Goal: Communication & Community: Answer question/provide support

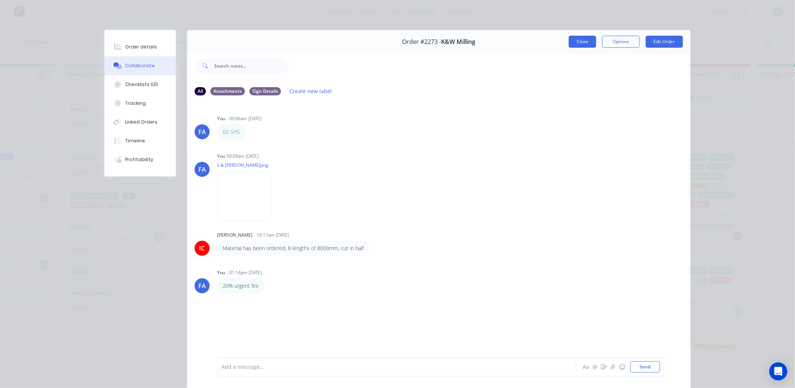
scroll to position [397, 0]
click at [579, 41] on button "Close" at bounding box center [582, 42] width 27 height 12
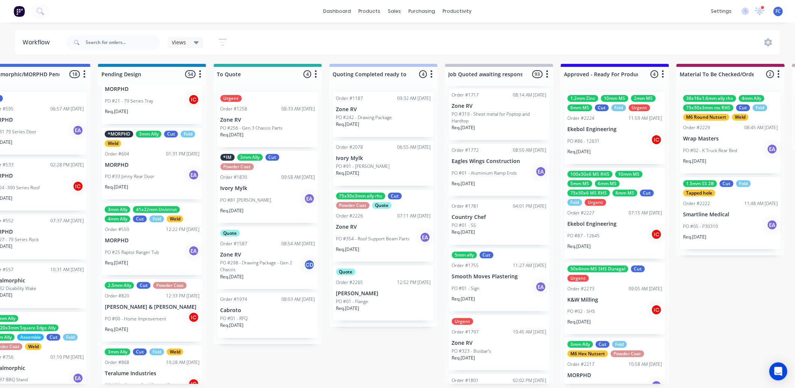
scroll to position [0, 387]
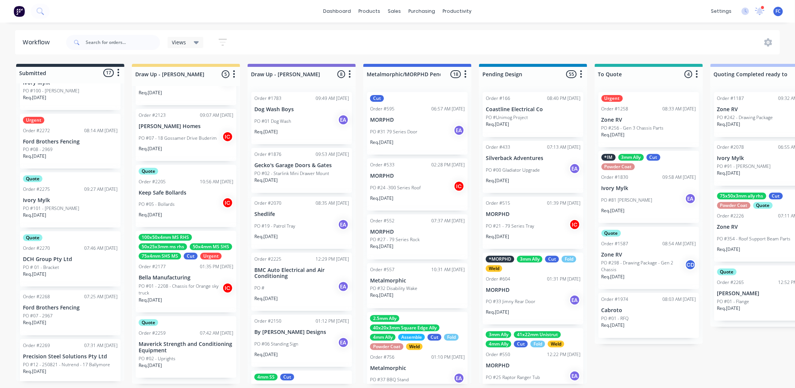
scroll to position [742, 0]
click at [57, 258] on p "DCH Group Pty Ltd" at bounding box center [70, 258] width 95 height 6
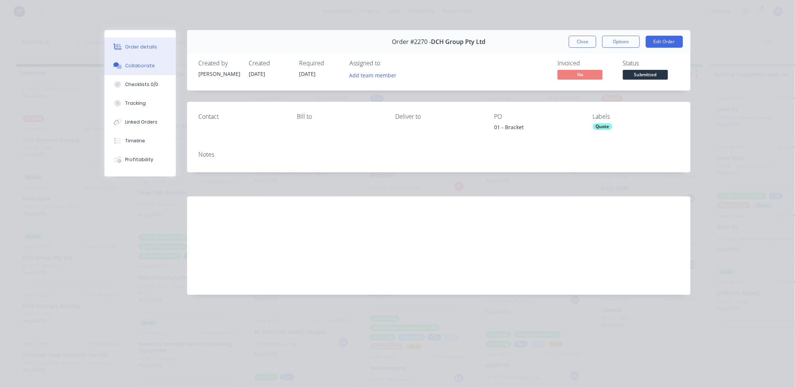
click at [124, 68] on button "Collaborate" at bounding box center [139, 65] width 71 height 19
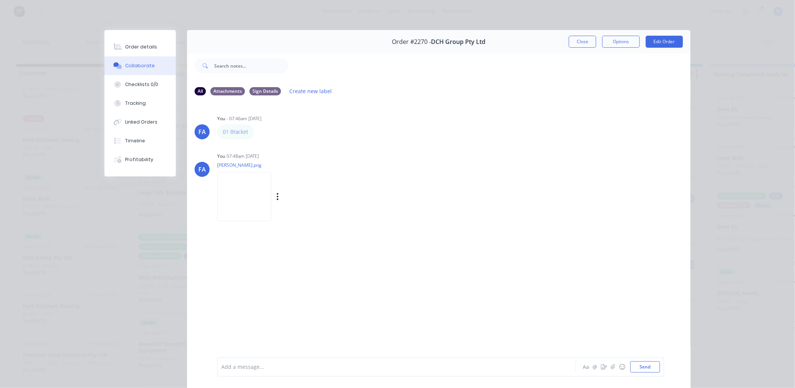
click at [236, 192] on img at bounding box center [244, 196] width 54 height 49
click at [234, 182] on img at bounding box center [244, 196] width 54 height 49
click at [576, 38] on button "Close" at bounding box center [582, 42] width 27 height 12
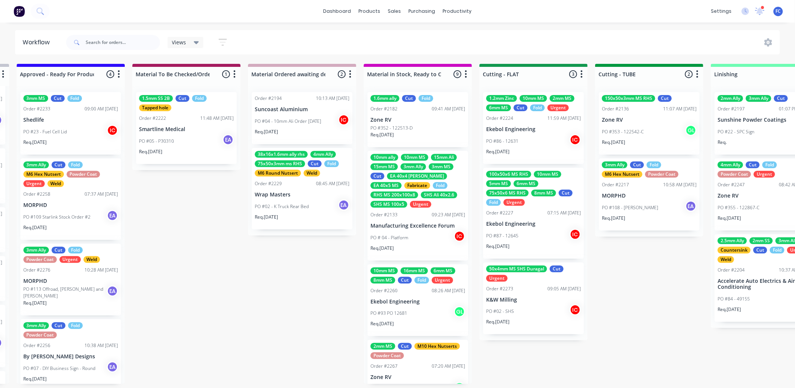
scroll to position [2, 961]
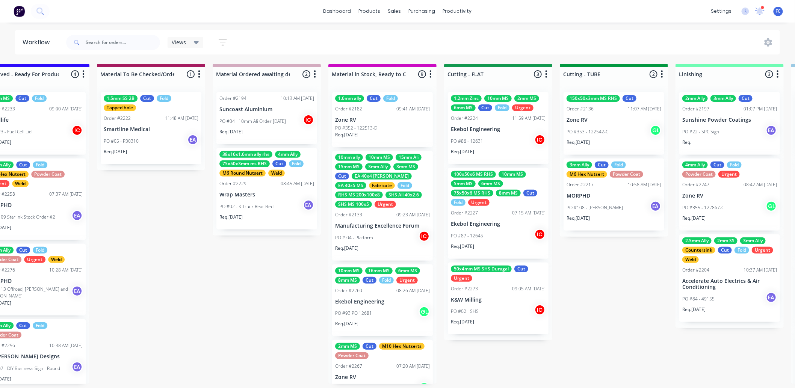
click at [461, 310] on p "PO #02 - SHS" at bounding box center [465, 311] width 28 height 7
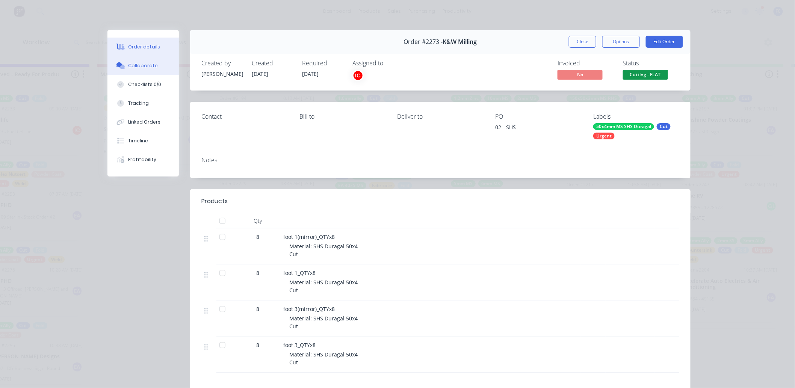
click at [136, 65] on div "Collaborate" at bounding box center [143, 65] width 30 height 7
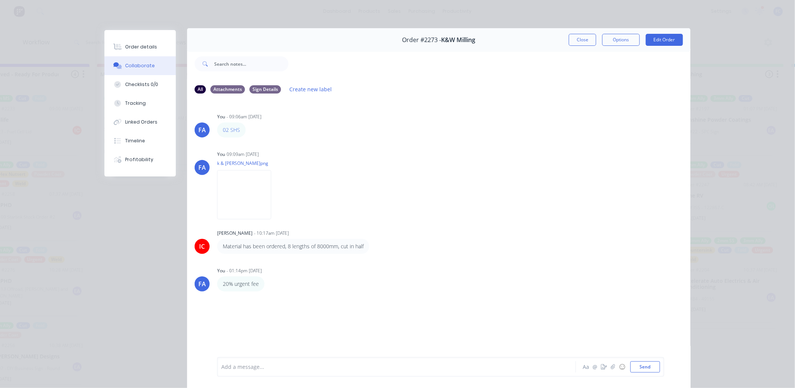
scroll to position [0, 0]
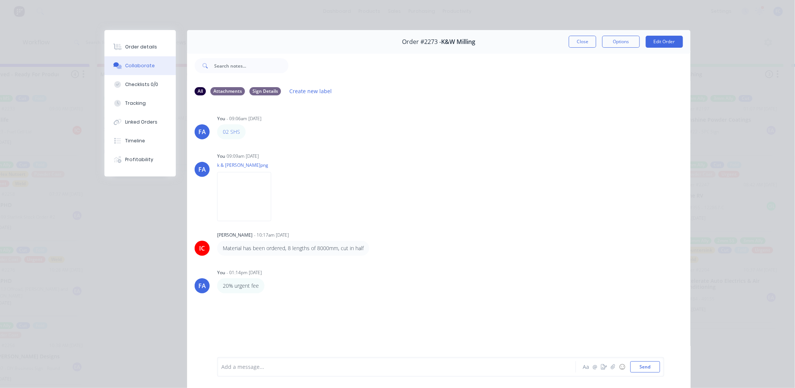
click at [132, 44] on button "Order details" at bounding box center [139, 47] width 71 height 19
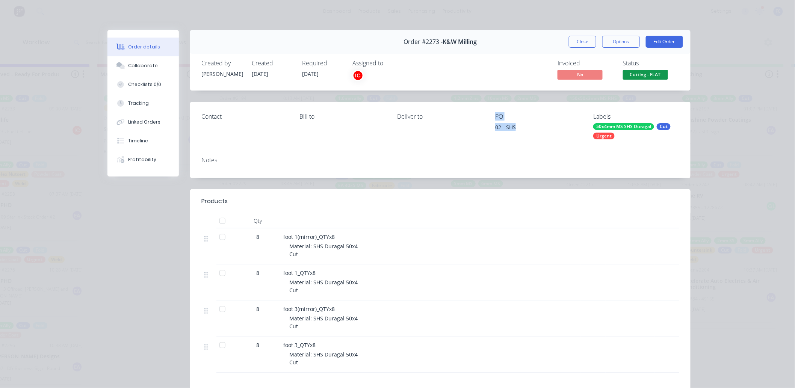
drag, startPoint x: 512, startPoint y: 131, endPoint x: 483, endPoint y: 128, distance: 28.7
click at [483, 128] on div "Contact Bill to Deliver to PO 02 - SHS Labels 50x4mm MS SHS Duragal Cut Urgent" at bounding box center [440, 126] width 500 height 49
click at [506, 130] on div "02 - SHS" at bounding box center [538, 128] width 86 height 11
drag, startPoint x: 515, startPoint y: 129, endPoint x: 493, endPoint y: 126, distance: 22.4
click at [495, 126] on div "02 - SHS" at bounding box center [538, 128] width 86 height 11
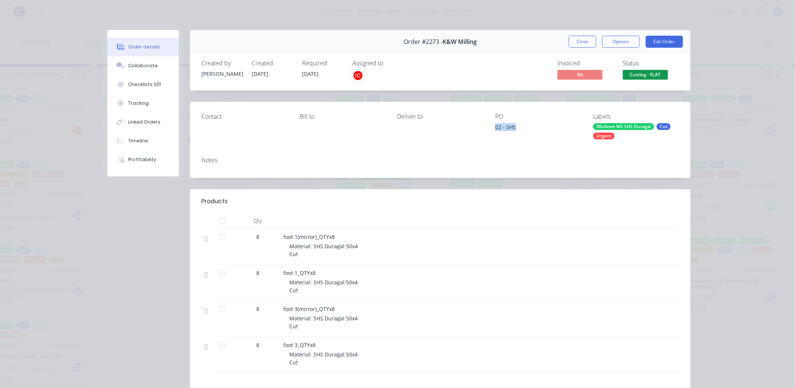
copy div "02 - SHS"
drag, startPoint x: 569, startPoint y: 42, endPoint x: 403, endPoint y: 84, distance: 171.2
click at [569, 42] on button "Close" at bounding box center [582, 42] width 27 height 12
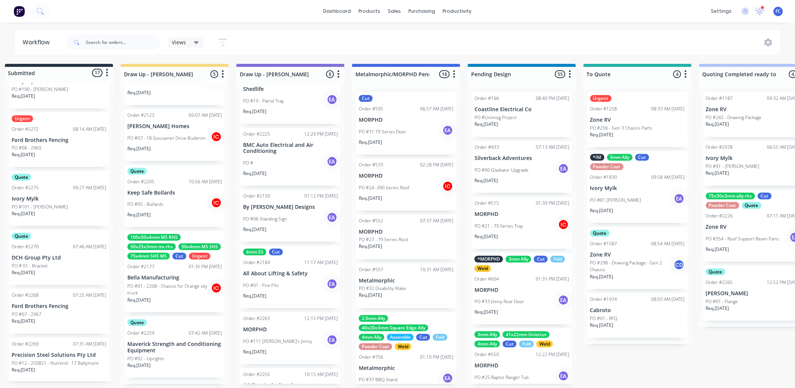
scroll to position [2, 0]
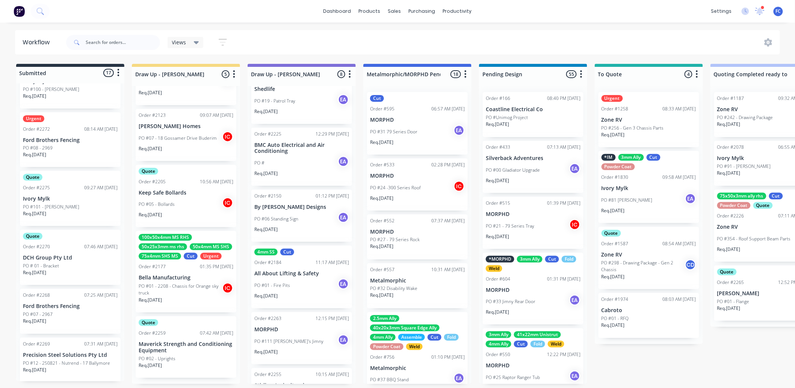
click at [34, 271] on p "Req. 17/09/25" at bounding box center [34, 272] width 23 height 7
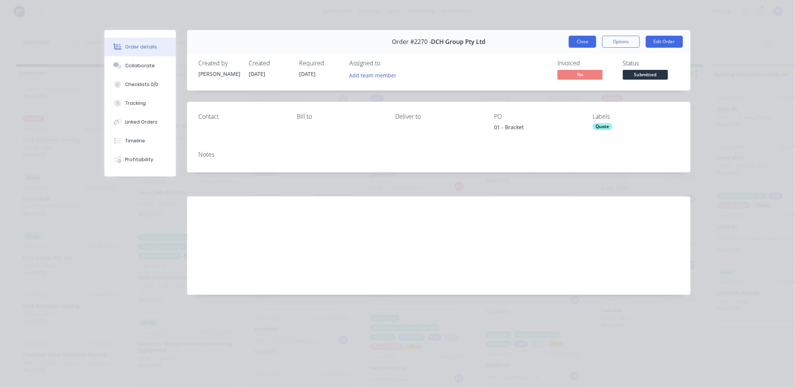
click at [576, 41] on button "Close" at bounding box center [582, 42] width 27 height 12
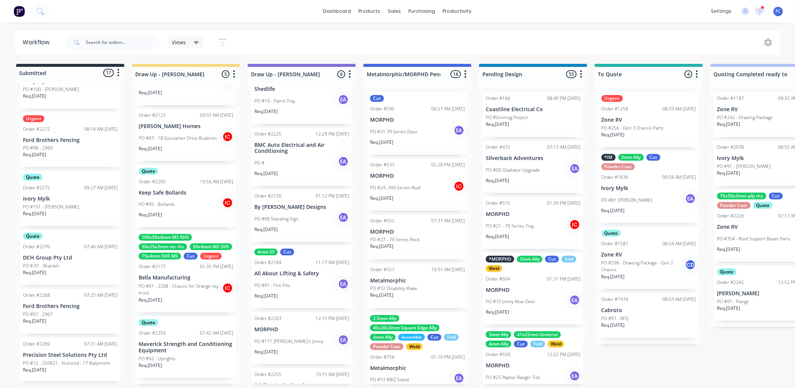
click at [62, 141] on div "Urgent Order #2272 08:14 AM 10/09/25 Ford Brothers Fencing PO #08 - 2969 Req. 1…" at bounding box center [70, 139] width 101 height 55
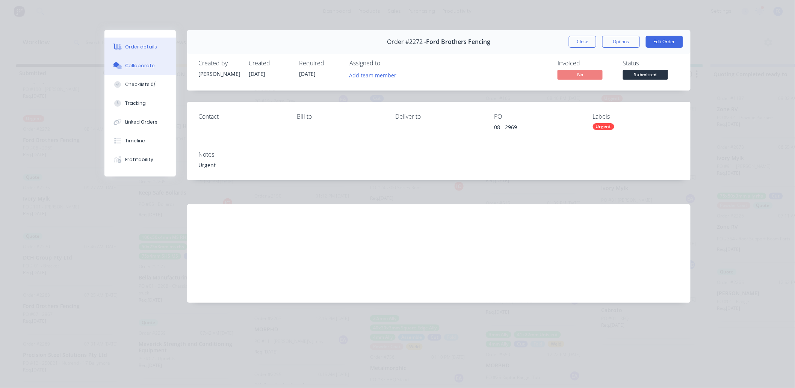
click at [122, 65] on div at bounding box center [117, 65] width 11 height 7
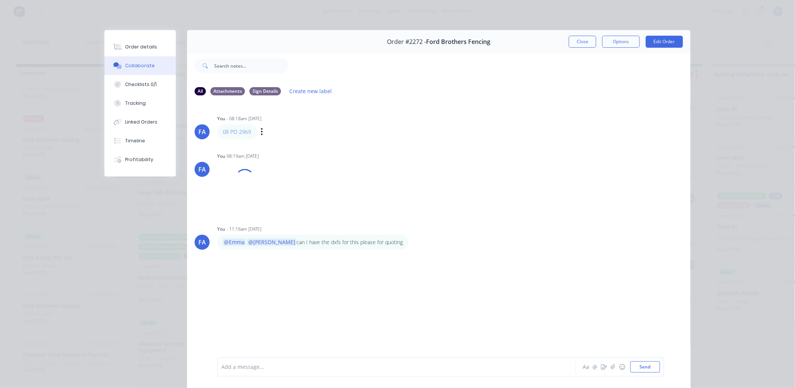
scroll to position [0, 0]
drag, startPoint x: 573, startPoint y: 41, endPoint x: 202, endPoint y: 261, distance: 431.9
click at [573, 41] on button "Close" at bounding box center [582, 42] width 27 height 12
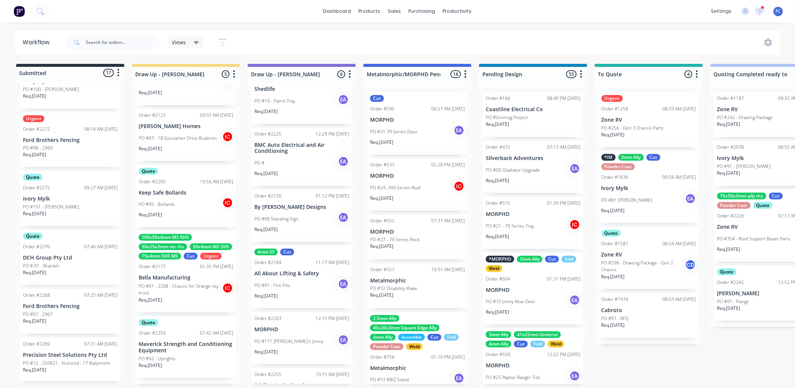
scroll to position [2, 0]
click at [54, 263] on p "PO # 01 - Bracket" at bounding box center [41, 266] width 36 height 7
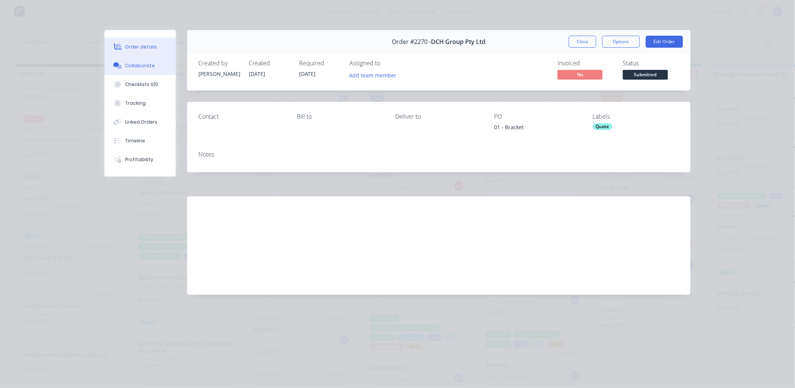
drag, startPoint x: 132, startPoint y: 58, endPoint x: 140, endPoint y: 65, distance: 10.4
click at [133, 59] on button "Collaborate" at bounding box center [139, 65] width 71 height 19
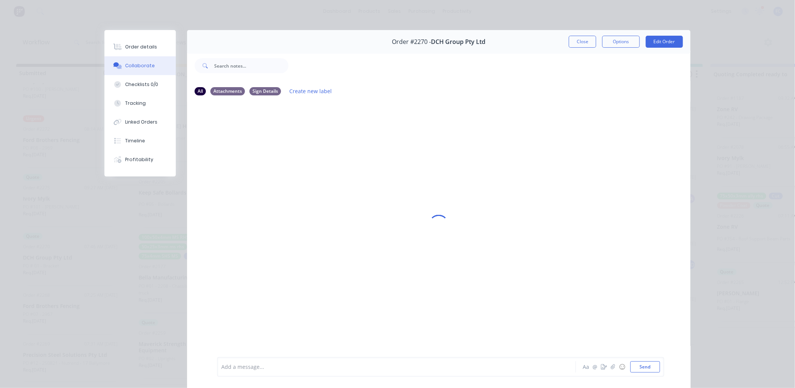
scroll to position [0, 0]
click at [231, 203] on img at bounding box center [244, 196] width 54 height 49
click at [239, 182] on img at bounding box center [244, 196] width 54 height 49
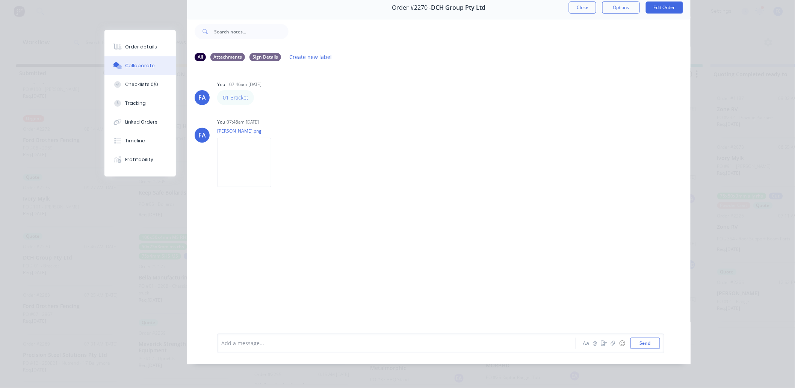
scroll to position [40, 0]
click at [238, 158] on img at bounding box center [244, 162] width 54 height 49
click at [577, 3] on button "Close" at bounding box center [582, 8] width 27 height 12
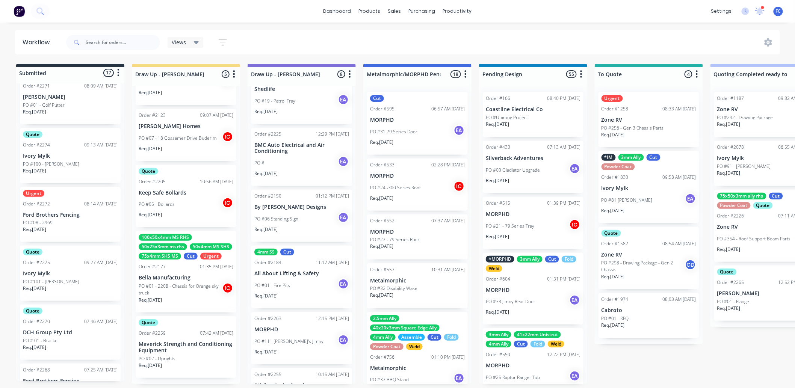
scroll to position [658, 0]
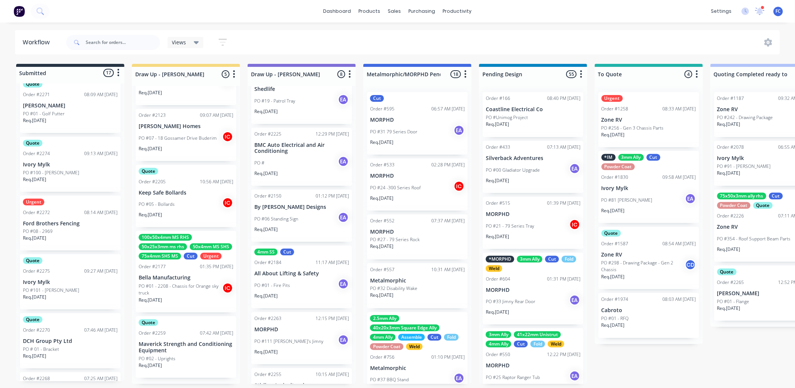
click at [44, 330] on div "Order #2270" at bounding box center [36, 330] width 27 height 7
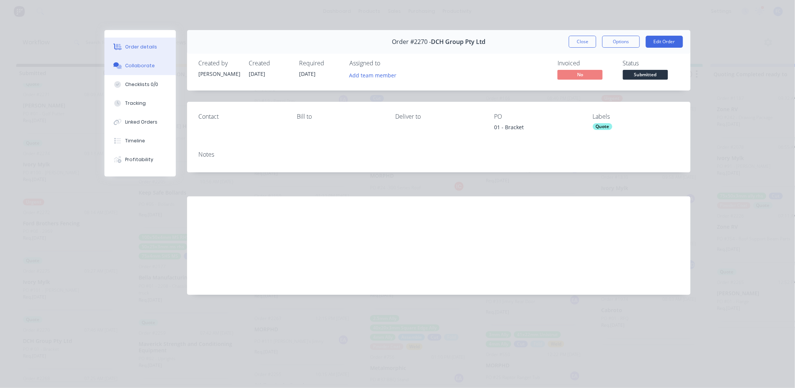
click at [144, 66] on div "Collaborate" at bounding box center [140, 65] width 30 height 7
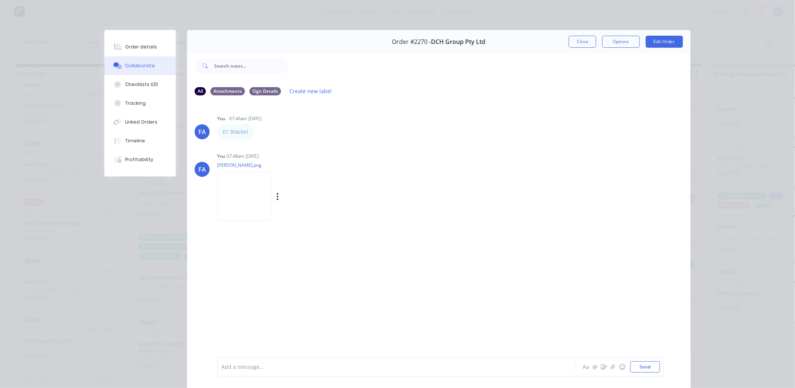
click at [235, 194] on img at bounding box center [244, 196] width 54 height 49
click at [240, 184] on img at bounding box center [244, 196] width 54 height 49
click at [578, 41] on button "Close" at bounding box center [582, 42] width 27 height 12
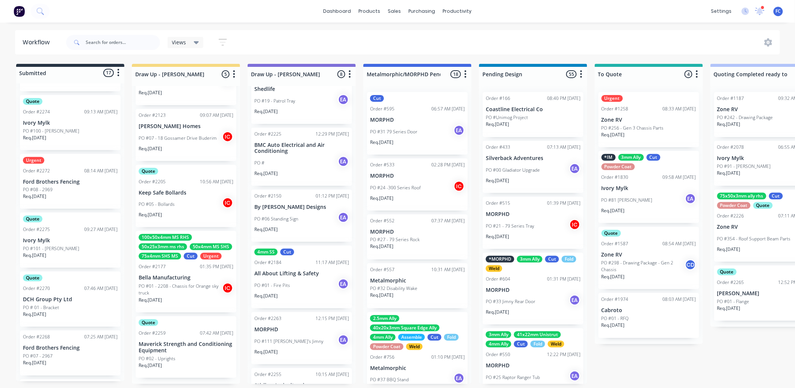
scroll to position [742, 0]
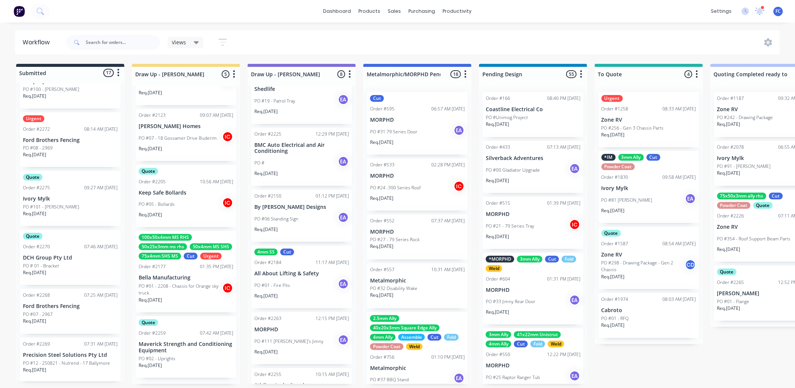
click at [64, 273] on div "Req. 17/09/25" at bounding box center [70, 275] width 95 height 13
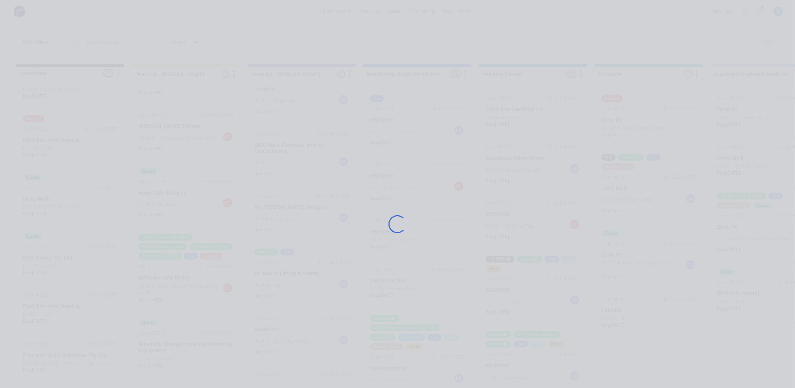
scroll to position [0, 0]
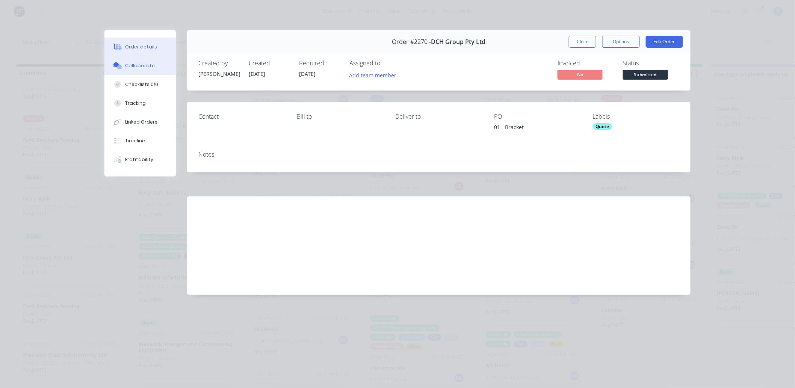
click at [139, 70] on button "Collaborate" at bounding box center [139, 65] width 71 height 19
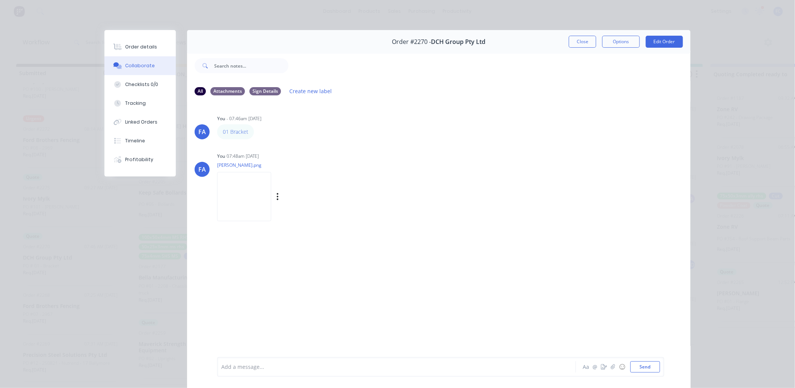
click at [237, 197] on img at bounding box center [244, 196] width 54 height 49
click at [291, 373] on div "Add a message... Aa @ ☺ Send" at bounding box center [440, 367] width 447 height 20
click at [292, 371] on div "Add a message..." at bounding box center [385, 366] width 329 height 11
click at [636, 365] on button "Send" at bounding box center [645, 366] width 30 height 11
click at [233, 200] on img at bounding box center [244, 196] width 54 height 49
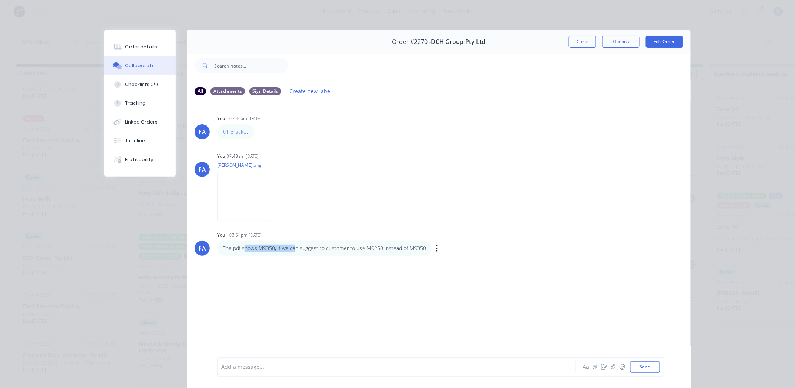
drag, startPoint x: 242, startPoint y: 247, endPoint x: 293, endPoint y: 247, distance: 51.1
click at [293, 247] on p "The pdf shows MS350, if we can suggest to customer to use MS250 instead of MS350" at bounding box center [324, 249] width 203 height 8
click at [283, 249] on p "The pdf shows MS350, if we can suggest to customer to use MS250 instead of MS350" at bounding box center [324, 249] width 203 height 8
drag, startPoint x: 292, startPoint y: 247, endPoint x: 335, endPoint y: 249, distance: 43.3
click at [335, 249] on p "The pdf shows MS350, if we can suggest to customer to use MS250 instead of MS350" at bounding box center [324, 249] width 203 height 8
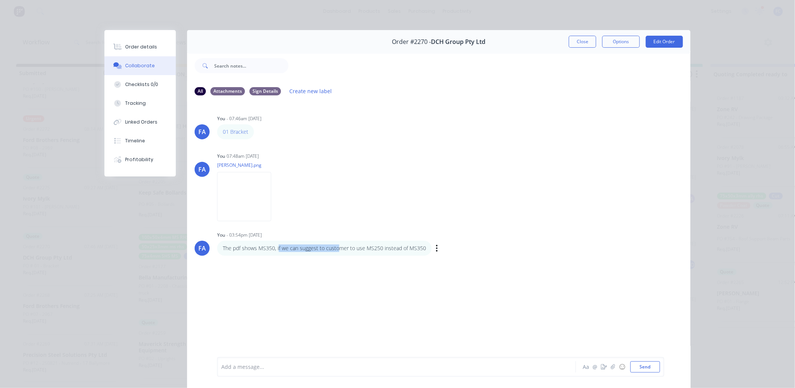
click at [324, 249] on p "The pdf shows MS350, if we can suggest to customer to use MS250 instead of MS350" at bounding box center [324, 249] width 203 height 8
drag, startPoint x: 373, startPoint y: 246, endPoint x: 399, endPoint y: 246, distance: 25.2
click at [399, 246] on p "The pdf shows MS350, if we can suggest to customer to use MS250 instead of MS350" at bounding box center [324, 249] width 203 height 8
click at [400, 246] on p "The pdf shows MS350, if we can suggest to customer to use MS250 instead of MS350" at bounding box center [324, 249] width 203 height 8
drag, startPoint x: 406, startPoint y: 249, endPoint x: 429, endPoint y: 252, distance: 22.8
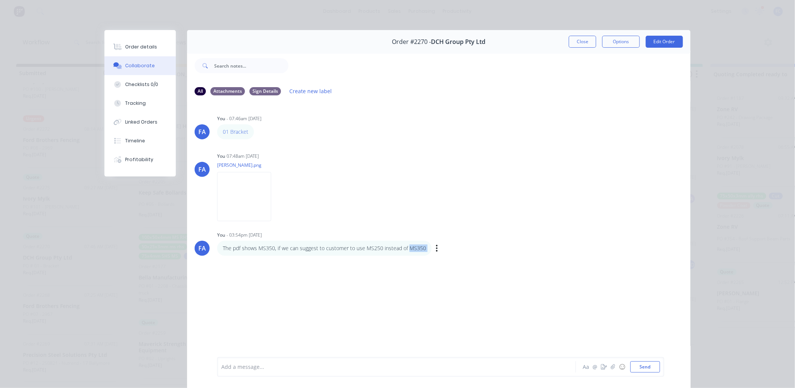
click at [429, 252] on div "The pdf shows MS350, if we can suggest to customer to use MS250 instead of MS35…" at bounding box center [334, 248] width 235 height 15
click at [430, 254] on div "The pdf shows MS350, if we can suggest to customer to use MS250 instead of MS35…" at bounding box center [334, 248] width 235 height 15
click at [540, 264] on div "FA You - 07:46am 10/09/25 01 Bracket Labels Edit Delete FA You 07:48am 10/09/25…" at bounding box center [438, 229] width 503 height 255
drag, startPoint x: 577, startPoint y: 44, endPoint x: 522, endPoint y: 190, distance: 156.9
click at [577, 42] on button "Close" at bounding box center [582, 42] width 27 height 12
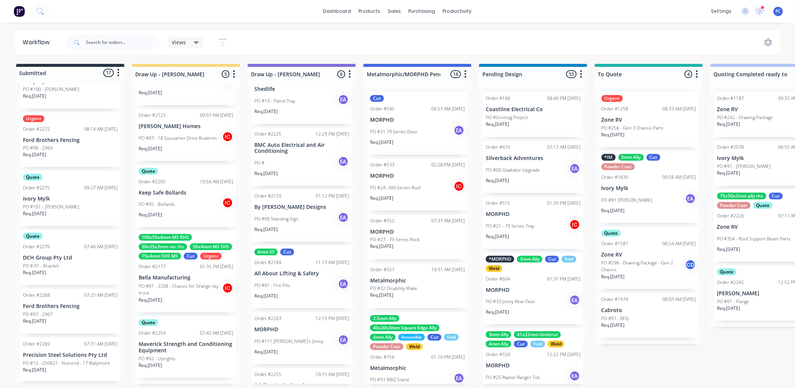
click at [57, 255] on p "DCH Group Pty Ltd" at bounding box center [70, 258] width 95 height 6
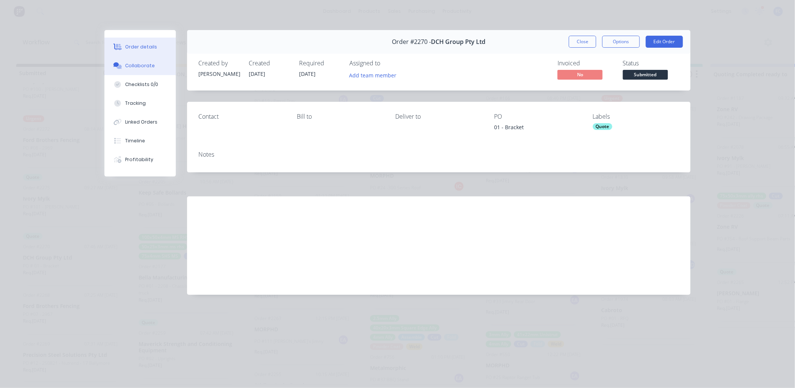
click at [128, 74] on button "Collaborate" at bounding box center [139, 65] width 71 height 19
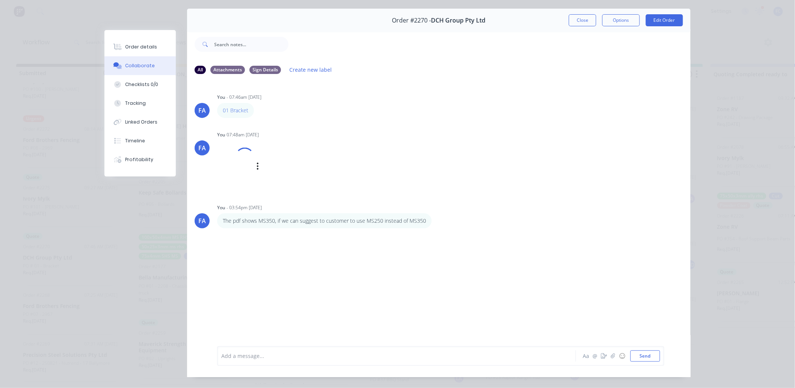
scroll to position [40, 0]
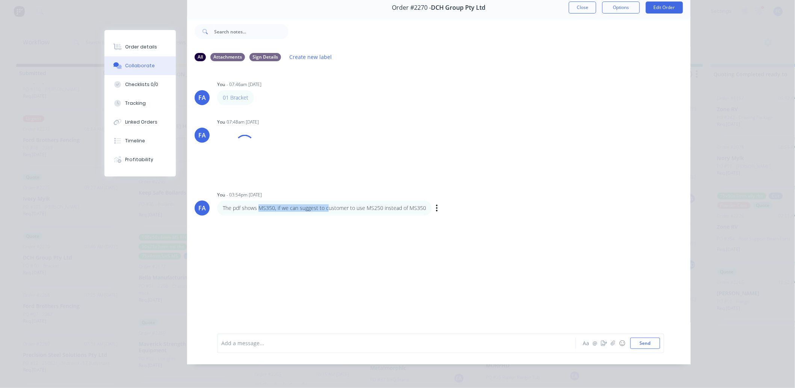
drag, startPoint x: 257, startPoint y: 198, endPoint x: 327, endPoint y: 201, distance: 70.4
click at [327, 204] on p "The pdf shows MS350, if we can suggest to customer to use MS250 instead of MS350" at bounding box center [324, 208] width 203 height 8
drag, startPoint x: 317, startPoint y: 201, endPoint x: 358, endPoint y: 206, distance: 41.5
click at [358, 206] on p "The pdf shows MS350, if we can suggest to customer to use MS250 instead of MS350" at bounding box center [324, 208] width 203 height 8
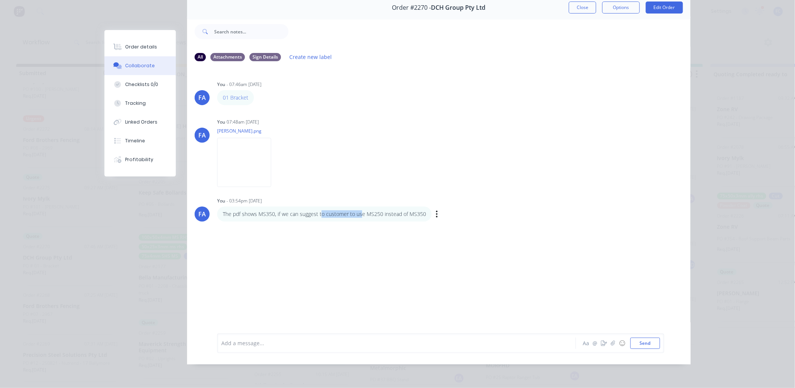
click at [337, 210] on p "The pdf shows MS350, if we can suggest to customer to use MS250 instead of MS350" at bounding box center [324, 214] width 203 height 8
drag, startPoint x: 356, startPoint y: 208, endPoint x: 420, endPoint y: 212, distance: 63.6
click at [419, 212] on div "The pdf shows MS350, if we can suggest to customer to use MS250 instead of MS350" at bounding box center [324, 214] width 215 height 15
drag, startPoint x: 420, startPoint y: 212, endPoint x: 395, endPoint y: 223, distance: 27.2
click at [419, 212] on div "The pdf shows MS350, if we can suggest to customer to use MS250 instead of MS350" at bounding box center [324, 214] width 215 height 15
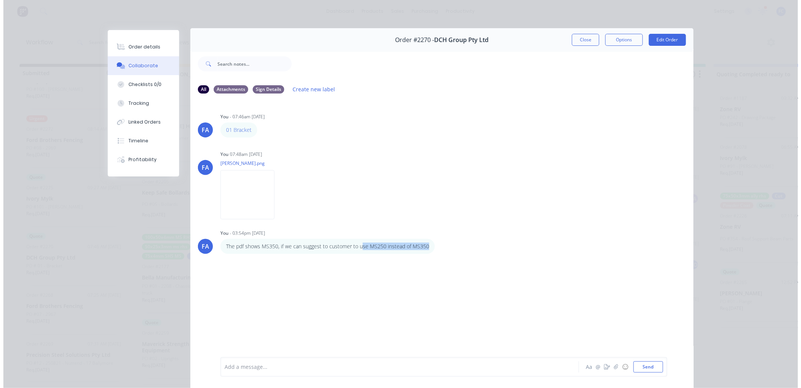
scroll to position [0, 0]
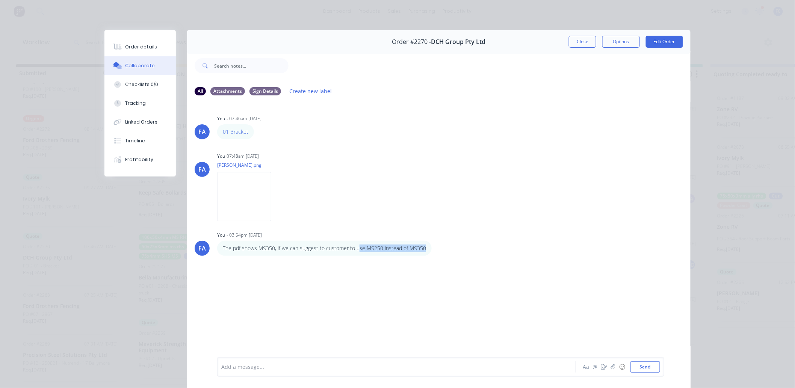
drag, startPoint x: 582, startPoint y: 42, endPoint x: 149, endPoint y: 46, distance: 432.5
click at [582, 42] on button "Close" at bounding box center [582, 42] width 27 height 12
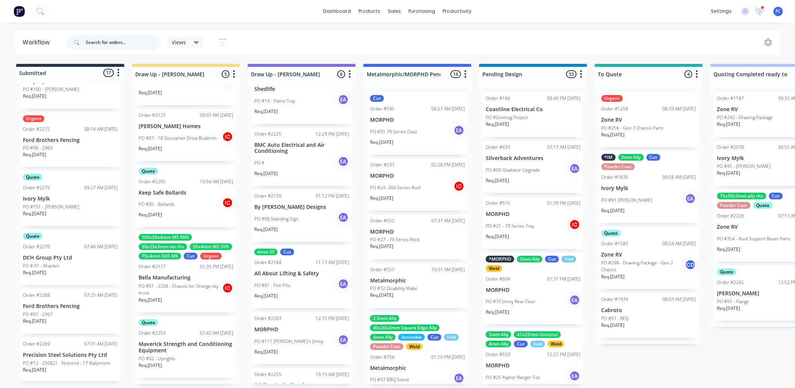
click at [115, 41] on input "text" at bounding box center [123, 42] width 74 height 15
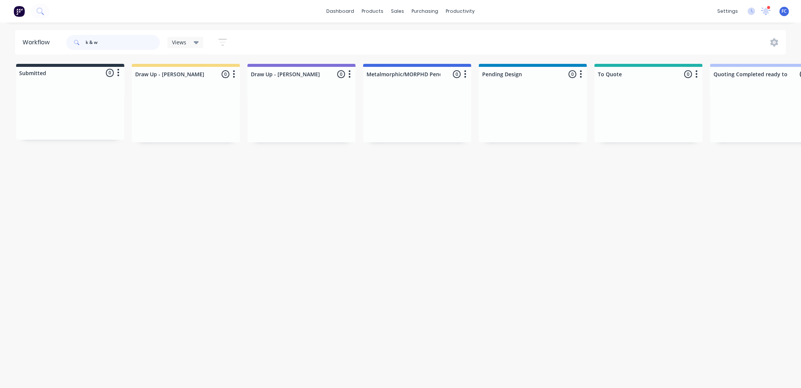
click at [101, 39] on input "k & w" at bounding box center [123, 42] width 74 height 15
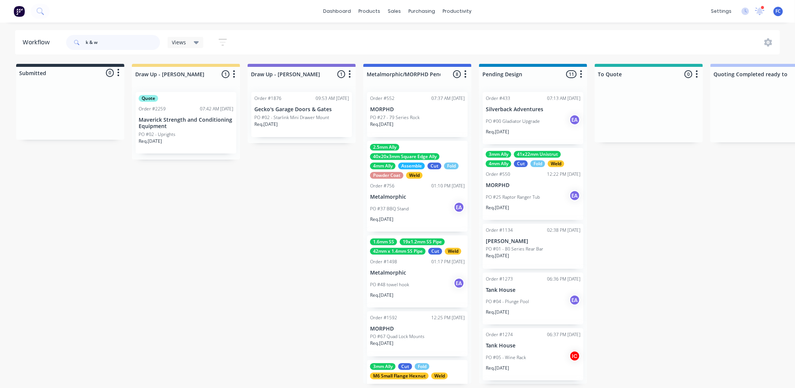
drag, startPoint x: 104, startPoint y: 44, endPoint x: 89, endPoint y: 44, distance: 15.0
click at [89, 44] on input "k & w" at bounding box center [123, 42] width 74 height 15
click at [121, 50] on div "k & w" at bounding box center [113, 42] width 94 height 23
drag, startPoint x: 110, startPoint y: 45, endPoint x: 88, endPoint y: 45, distance: 22.2
click at [88, 45] on input "k & w" at bounding box center [123, 42] width 74 height 15
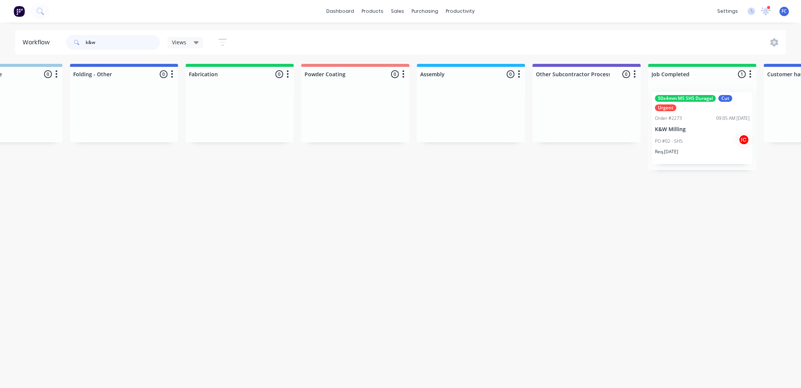
scroll to position [0, 1815]
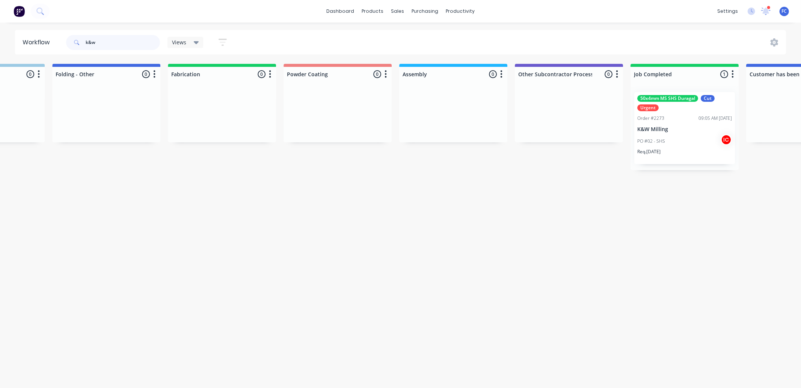
type input "k&w"
click at [646, 128] on p "K&W Milling" at bounding box center [685, 129] width 95 height 6
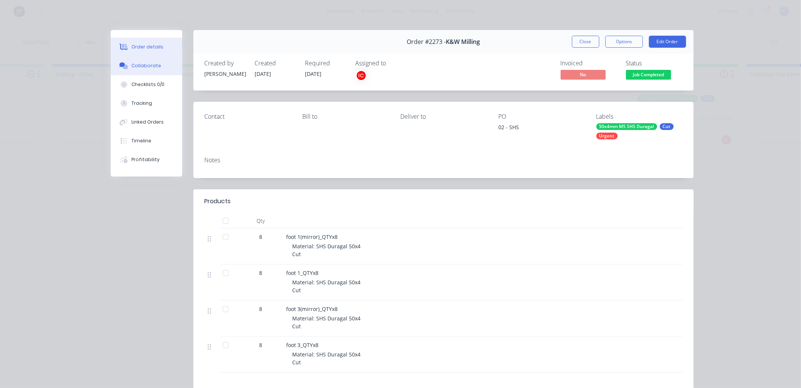
click at [148, 66] on div "Collaborate" at bounding box center [147, 65] width 30 height 7
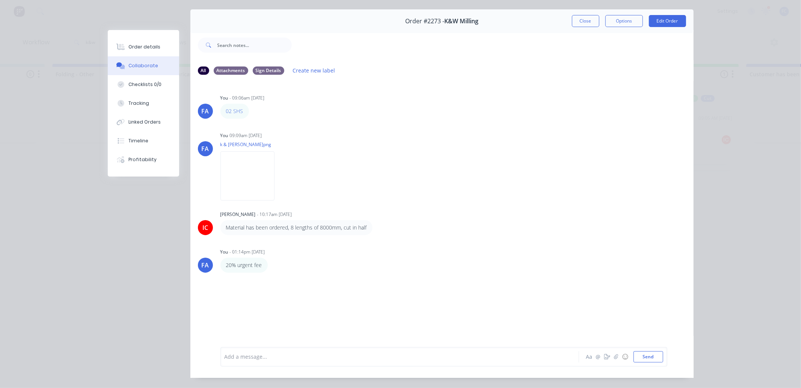
scroll to position [0, 0]
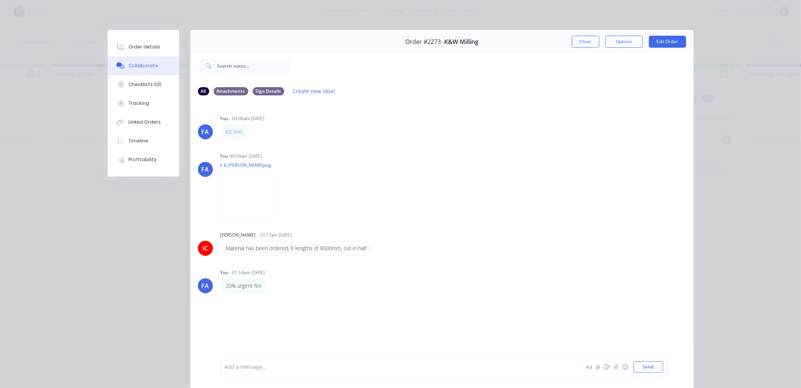
click at [579, 41] on button "Close" at bounding box center [585, 42] width 27 height 12
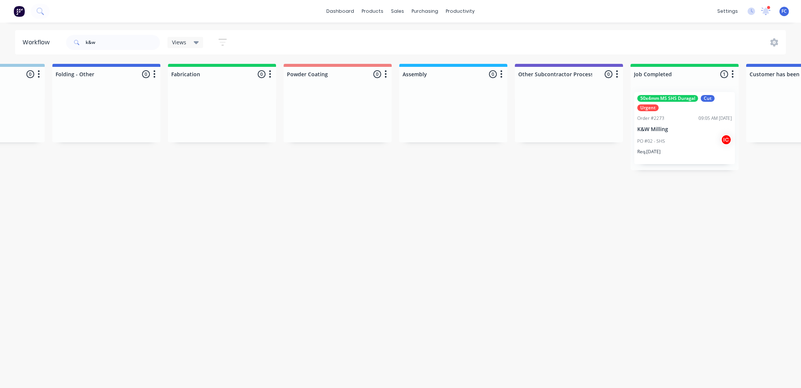
drag, startPoint x: 768, startPoint y: 8, endPoint x: 749, endPoint y: 23, distance: 23.8
click at [768, 8] on div at bounding box center [769, 8] width 4 height 4
